Goal: Check status: Check status

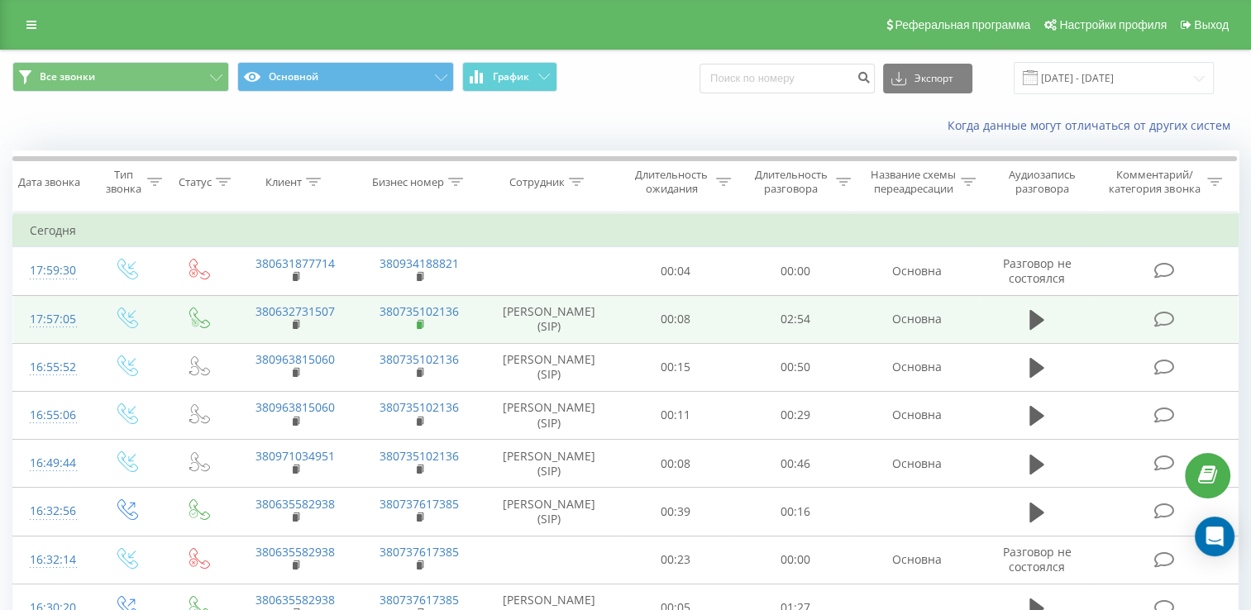
click at [417, 329] on rect at bounding box center [419, 325] width 5 height 7
click at [291, 337] on td "380632731507" at bounding box center [295, 319] width 124 height 48
click at [297, 329] on rect at bounding box center [295, 325] width 5 height 7
click at [298, 329] on rect at bounding box center [295, 325] width 5 height 7
